Goal: Task Accomplishment & Management: Manage account settings

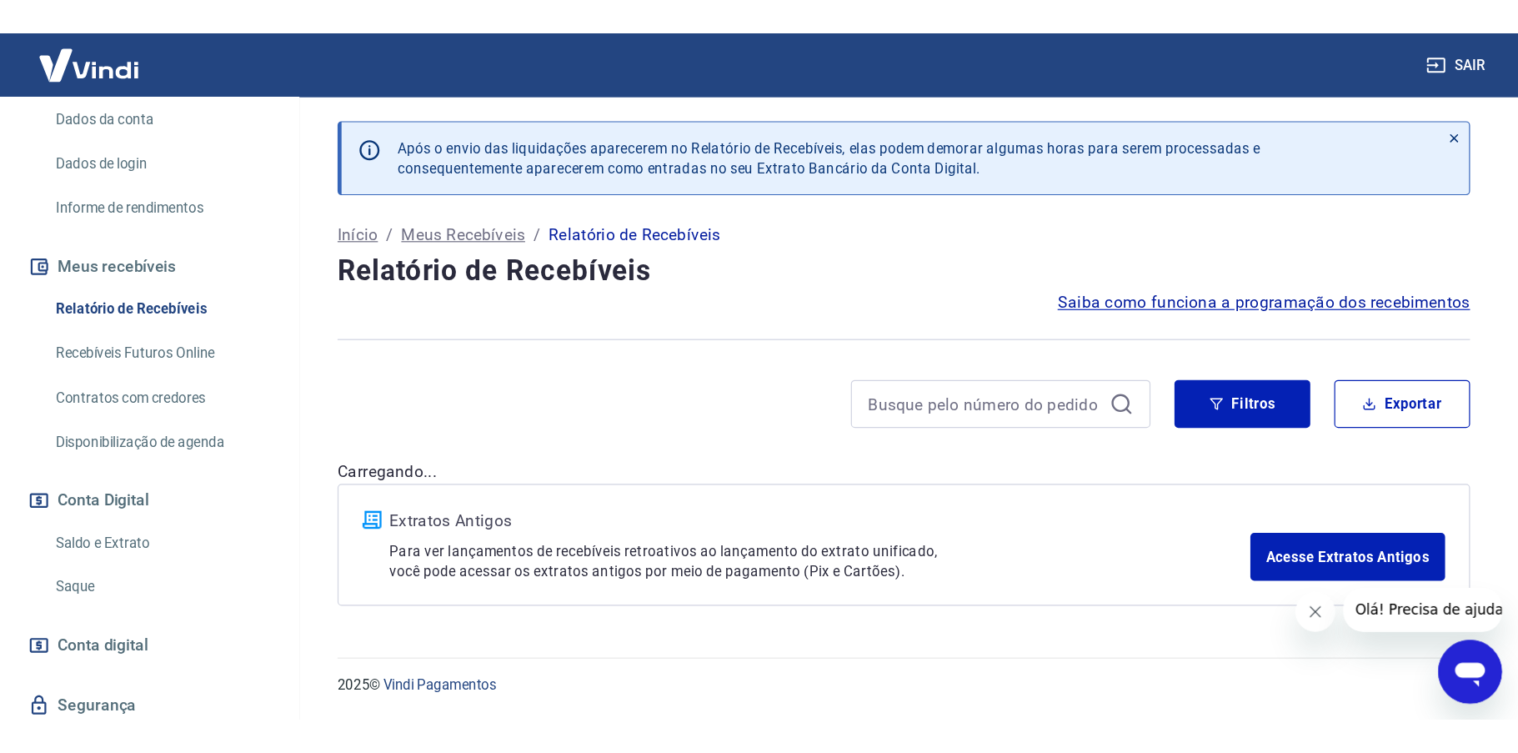
scroll to position [250, 0]
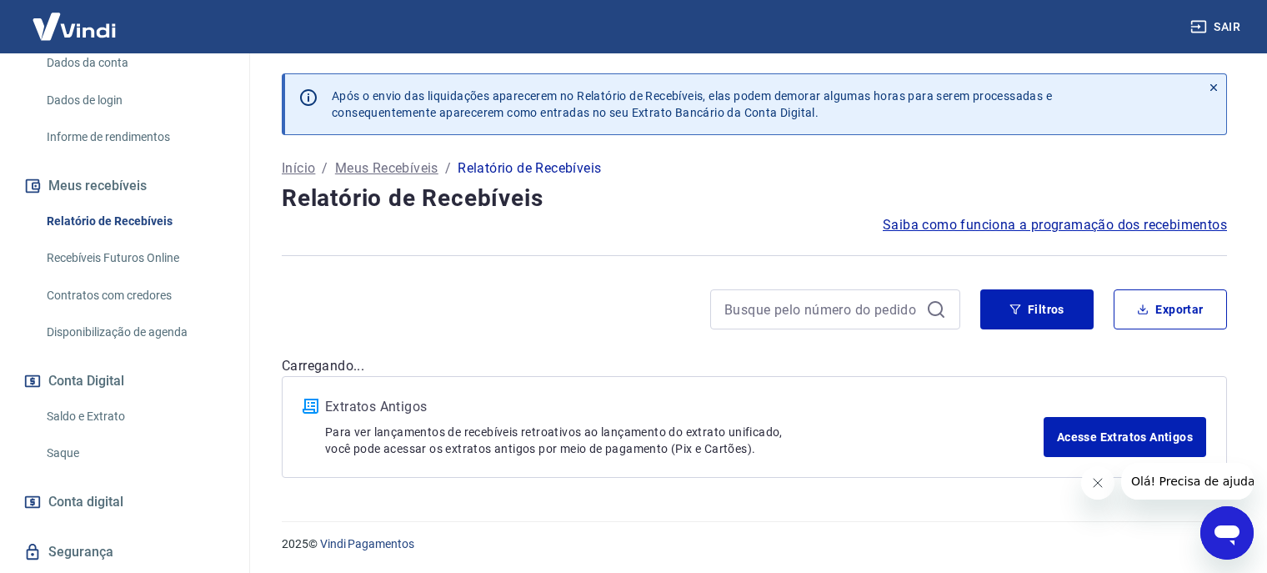
click at [87, 414] on link "Saldo e Extrato" at bounding box center [134, 416] width 189 height 34
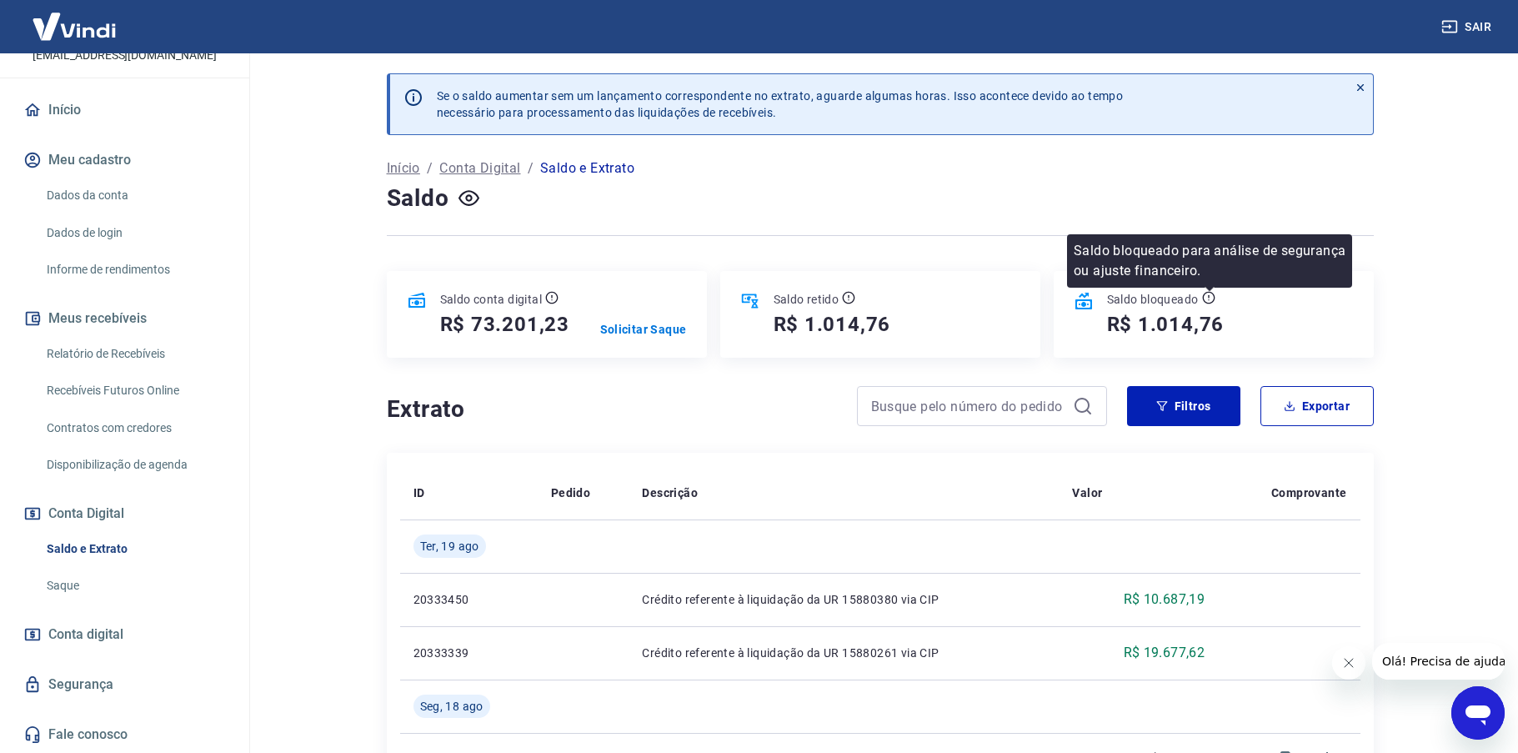
click at [1207, 300] on icon at bounding box center [1208, 297] width 13 height 13
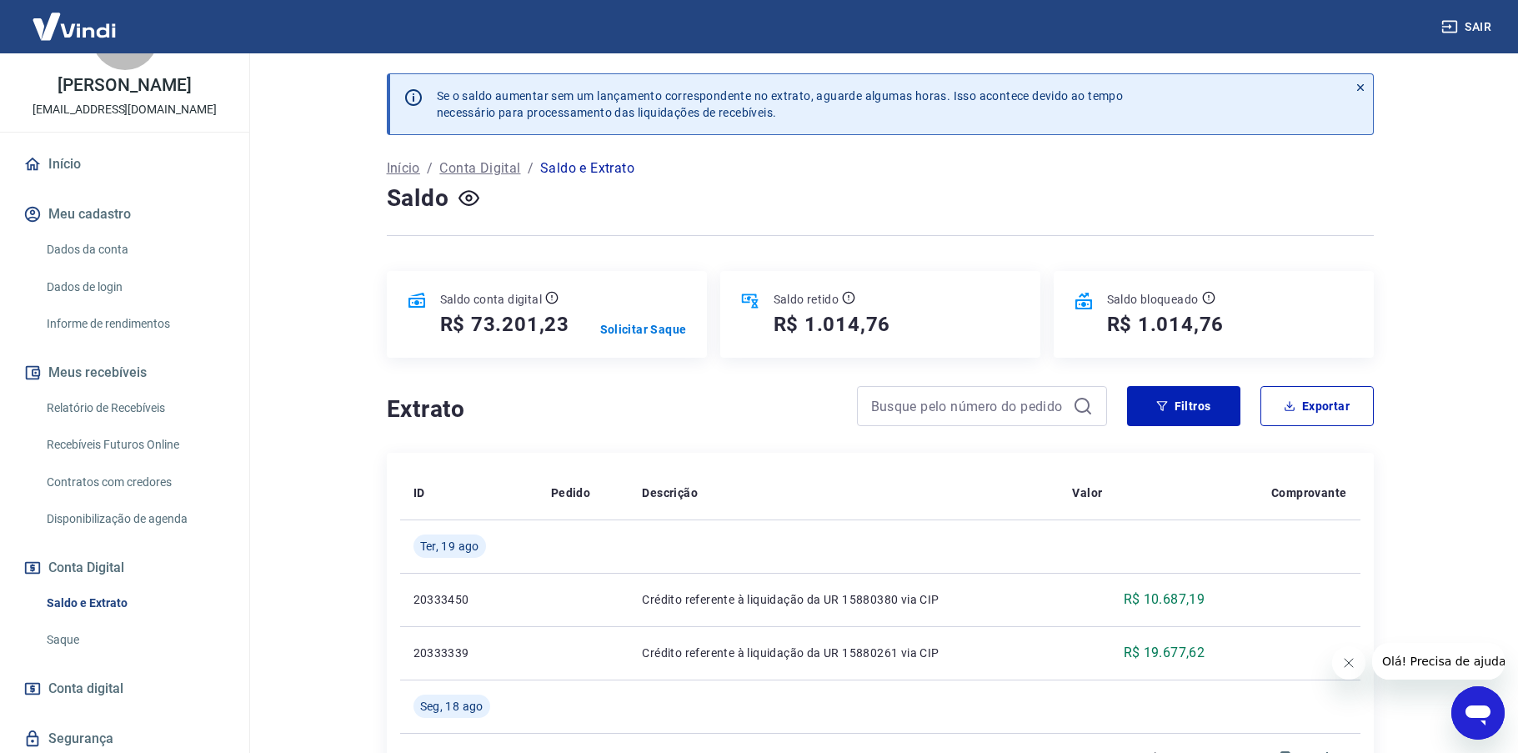
scroll to position [34, 0]
